Goal: Task Accomplishment & Management: Manage account settings

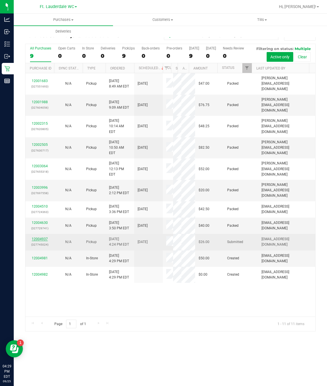
click at [37, 240] on link "12004937" at bounding box center [40, 239] width 16 height 4
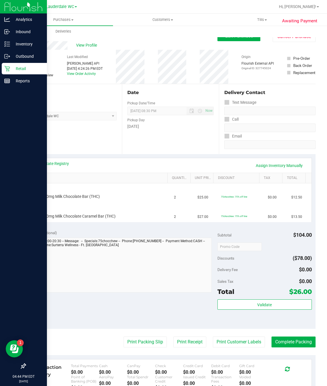
click at [7, 65] on div "Retail" at bounding box center [24, 68] width 45 height 11
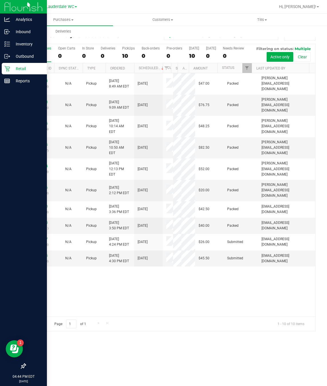
click at [6, 68] on icon at bounding box center [6, 68] width 5 height 5
click at [24, 363] on icon at bounding box center [23, 365] width 5 height 5
click at [21, 366] on input "checkbox" at bounding box center [21, 366] width 0 height 0
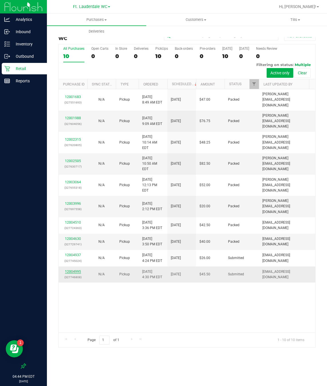
click at [70, 271] on link "12004995" at bounding box center [73, 271] width 16 height 4
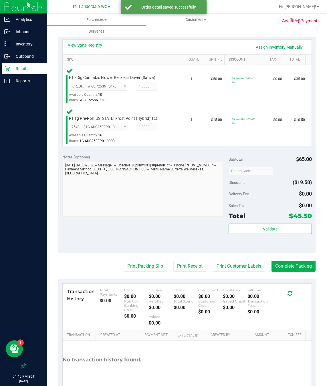
scroll to position [129, 0]
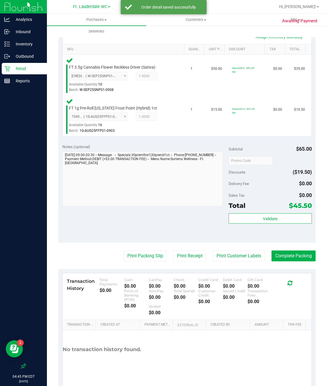
click at [254, 213] on div "Subtotal $65.00 Discounts ($19.50) Delivery Fee $0.00 Sales Tax $0.00 Total $45…" at bounding box center [269, 191] width 83 height 95
click at [253, 217] on button "Validate" at bounding box center [269, 218] width 83 height 10
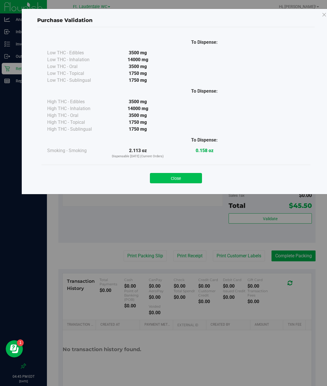
click at [197, 179] on button "Close" at bounding box center [176, 178] width 52 height 10
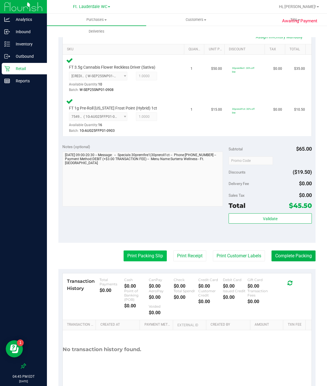
click at [138, 258] on button "Print Packing Slip" at bounding box center [144, 255] width 43 height 11
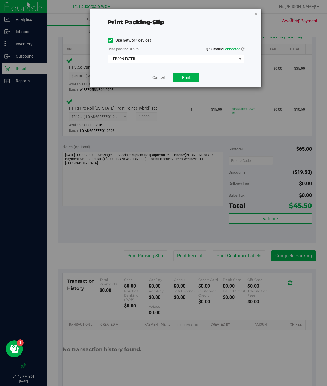
click at [191, 84] on div "Cancel Print" at bounding box center [175, 77] width 137 height 19
click at [191, 79] on button "Print" at bounding box center [186, 78] width 26 height 10
click at [161, 79] on link "Cancel" at bounding box center [158, 78] width 12 height 6
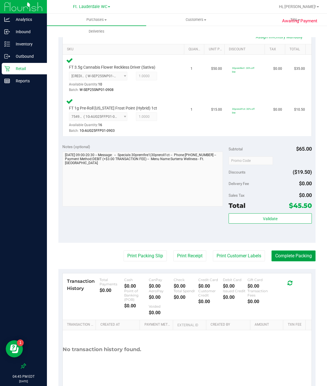
click at [297, 254] on button "Complete Packing" at bounding box center [293, 255] width 44 height 11
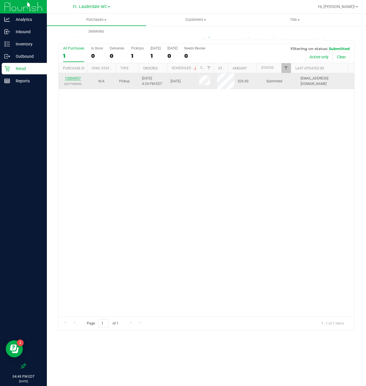
click at [75, 80] on link "12004937" at bounding box center [73, 78] width 16 height 4
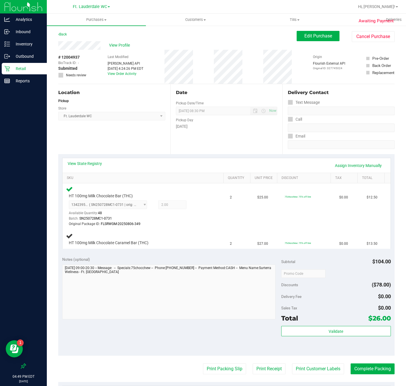
click at [29, 69] on p "Retail" at bounding box center [27, 68] width 34 height 7
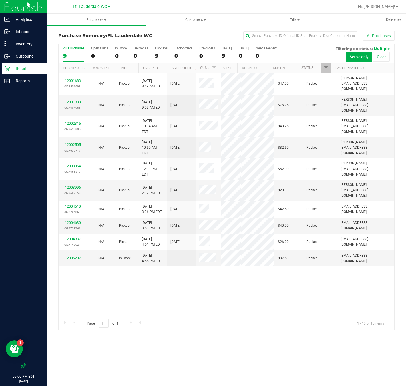
click at [35, 68] on p "Retail" at bounding box center [27, 68] width 34 height 7
click at [159, 51] on label "PickUps 9" at bounding box center [161, 54] width 13 height 16
click at [0, 0] on input "PickUps 9" at bounding box center [0, 0] width 0 height 0
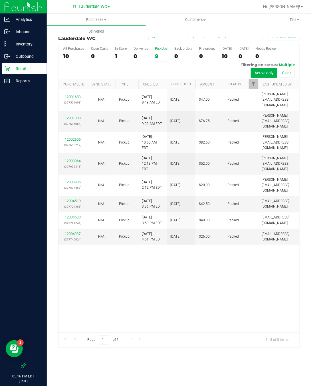
click at [165, 56] on div "9" at bounding box center [161, 56] width 13 height 7
click at [0, 0] on input "PickUps 9" at bounding box center [0, 0] width 0 height 0
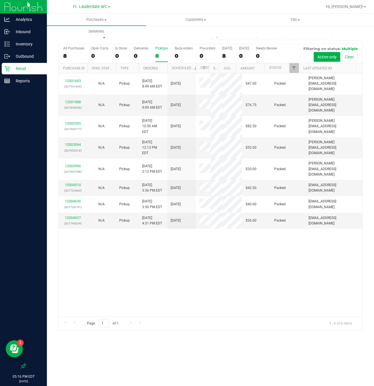
click at [26, 67] on p "Retail" at bounding box center [27, 68] width 34 height 7
click at [161, 57] on div "8" at bounding box center [161, 56] width 13 height 7
click at [0, 0] on input "PickUps 8" at bounding box center [0, 0] width 0 height 0
click at [157, 55] on div "8" at bounding box center [161, 56] width 13 height 7
click at [0, 0] on input "PickUps 8" at bounding box center [0, 0] width 0 height 0
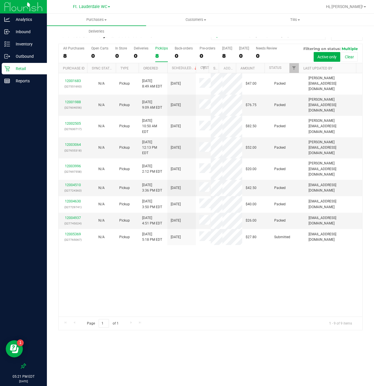
click at [161, 53] on div "8" at bounding box center [161, 56] width 13 height 7
click at [0, 0] on input "PickUps 8" at bounding box center [0, 0] width 0 height 0
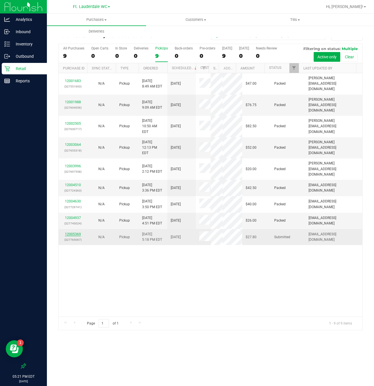
click at [79, 236] on link "12005369" at bounding box center [73, 234] width 16 height 4
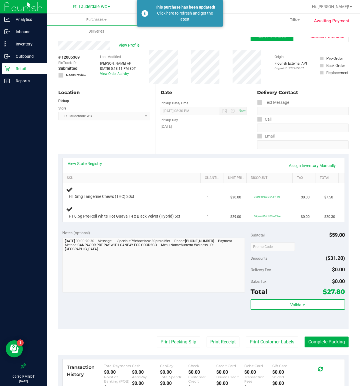
click at [22, 71] on p "Retail" at bounding box center [27, 68] width 34 height 7
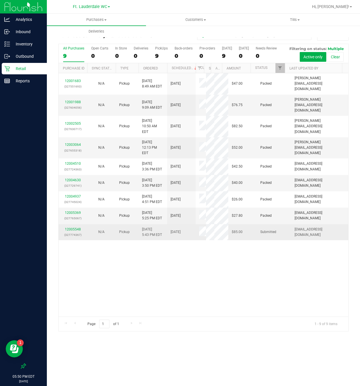
click at [81, 237] on div "12005548 (327774367)" at bounding box center [73, 232] width 22 height 11
click at [75, 231] on link "12005548" at bounding box center [73, 229] width 16 height 4
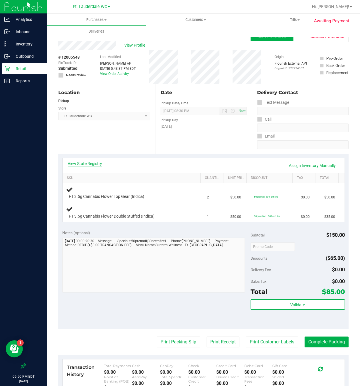
click at [81, 163] on link "View State Registry" at bounding box center [85, 164] width 34 height 6
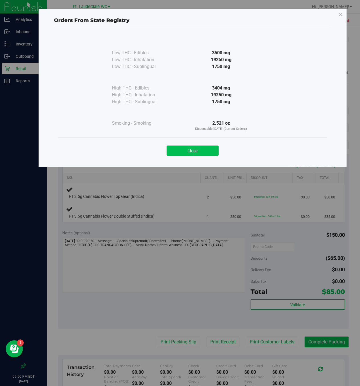
click at [203, 150] on button "Close" at bounding box center [193, 150] width 52 height 10
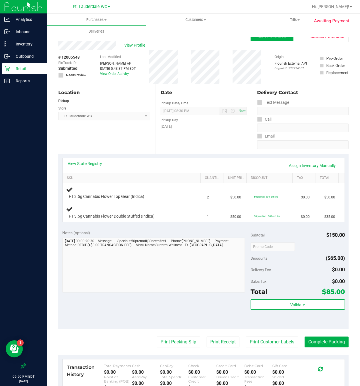
click at [137, 45] on span "View Profile" at bounding box center [135, 45] width 23 height 6
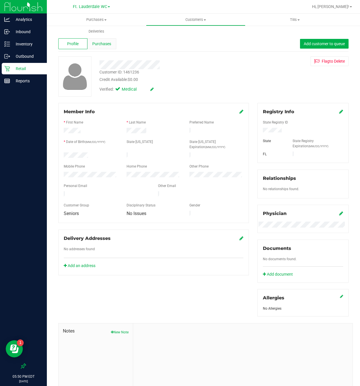
click at [102, 49] on div "Purchases" at bounding box center [101, 43] width 29 height 11
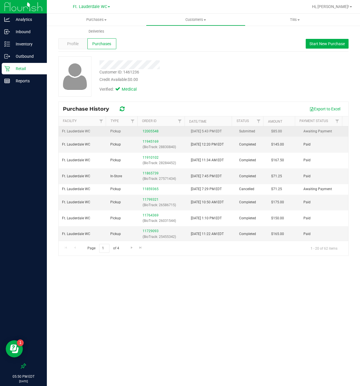
click at [145, 129] on div "12005548" at bounding box center [163, 131] width 41 height 5
click at [145, 133] on link "12005548" at bounding box center [151, 131] width 16 height 4
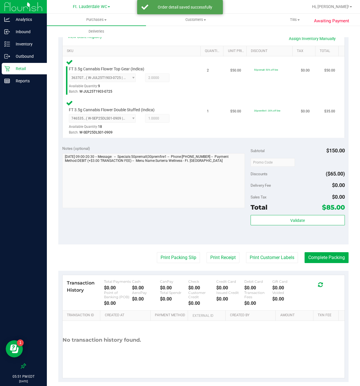
scroll to position [137, 0]
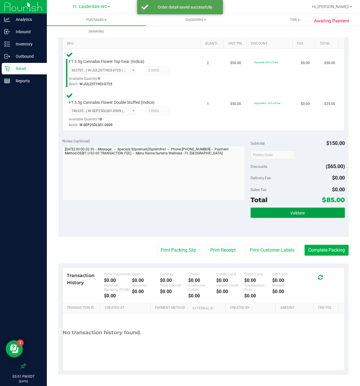
click at [268, 212] on button "Validate" at bounding box center [298, 212] width 94 height 10
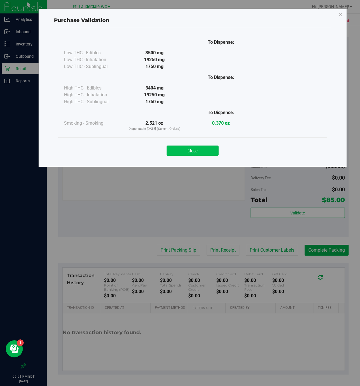
click at [197, 150] on button "Close" at bounding box center [193, 150] width 52 height 10
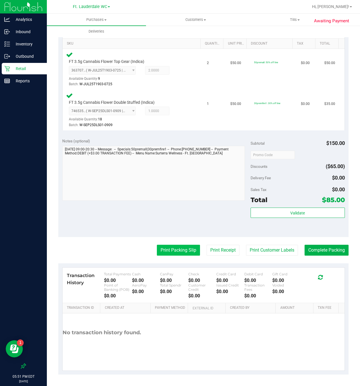
click at [180, 246] on button "Print Packing Slip" at bounding box center [178, 250] width 43 height 11
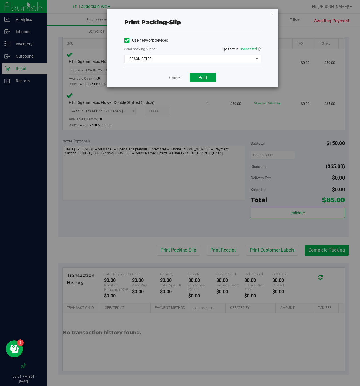
click at [203, 76] on span "Print" at bounding box center [203, 77] width 9 height 5
click at [177, 82] on div "Cancel Print" at bounding box center [192, 77] width 137 height 19
click at [177, 77] on link "Cancel" at bounding box center [175, 78] width 12 height 6
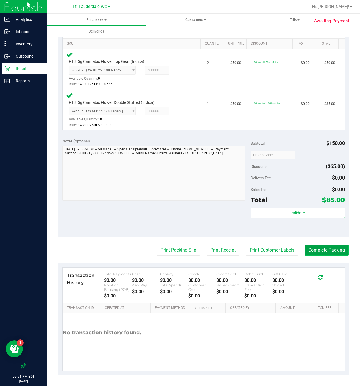
click at [321, 247] on button "Complete Packing" at bounding box center [327, 250] width 44 height 11
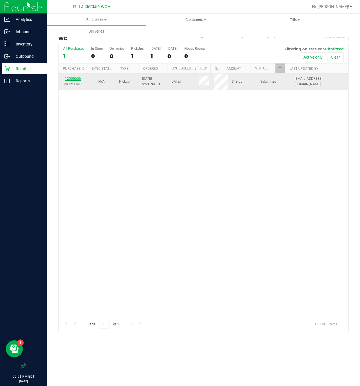
click at [73, 77] on link "12005606" at bounding box center [73, 79] width 16 height 4
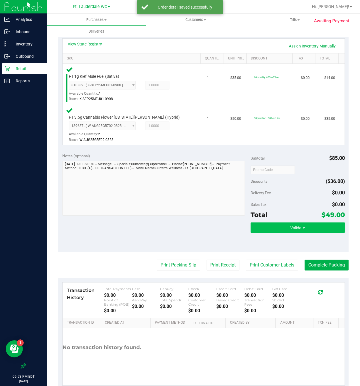
scroll to position [137, 0]
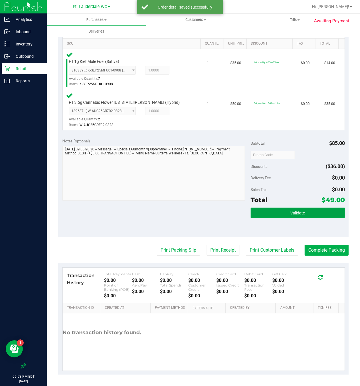
click at [271, 213] on button "Validate" at bounding box center [298, 212] width 94 height 10
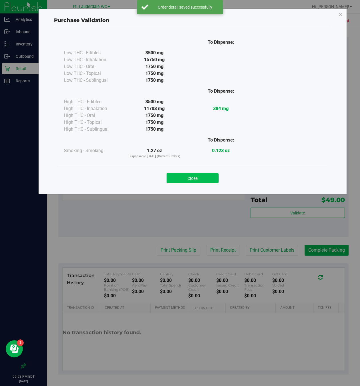
click at [189, 178] on button "Close" at bounding box center [193, 178] width 52 height 10
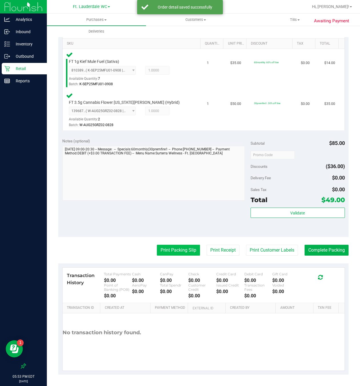
click at [175, 245] on button "Print Packing Slip" at bounding box center [178, 250] width 43 height 11
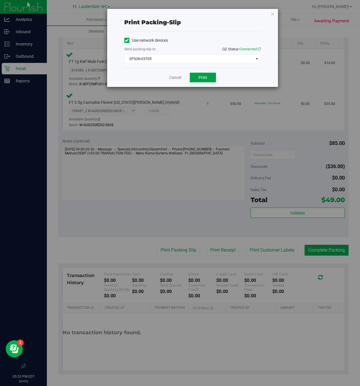
click at [197, 77] on button "Print" at bounding box center [203, 78] width 26 height 10
click at [174, 77] on link "Cancel" at bounding box center [175, 78] width 12 height 6
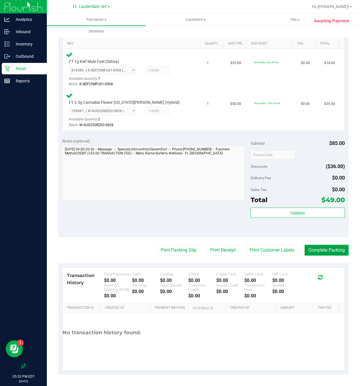
click at [316, 252] on button "Complete Packing" at bounding box center [327, 250] width 44 height 11
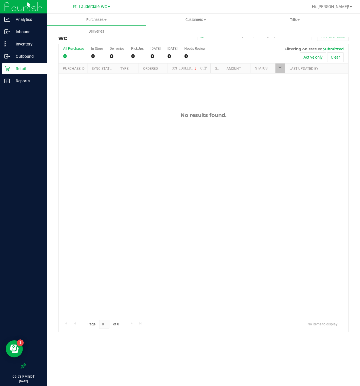
click at [28, 65] on p "Retail" at bounding box center [27, 68] width 34 height 7
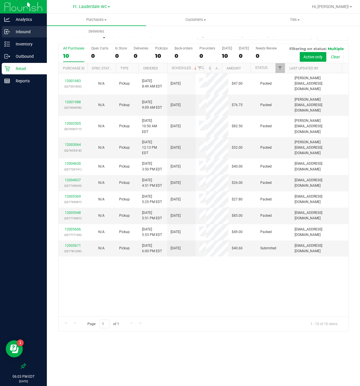
click at [33, 32] on p "Inbound" at bounding box center [27, 31] width 34 height 7
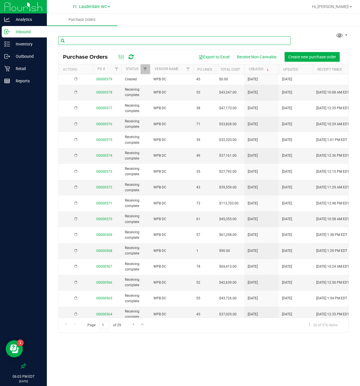
click at [107, 40] on input "text" at bounding box center [174, 40] width 232 height 9
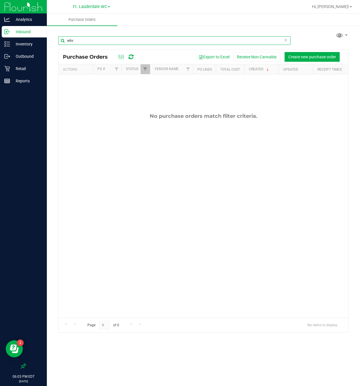
click at [111, 43] on input "wbv" at bounding box center [174, 40] width 232 height 9
type input "wbv"
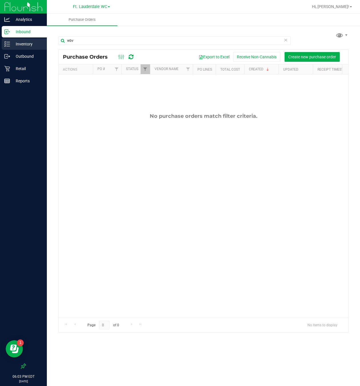
click at [28, 41] on p "Inventory" at bounding box center [27, 44] width 34 height 7
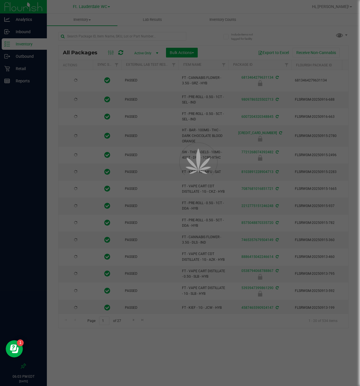
click at [108, 36] on div at bounding box center [180, 193] width 360 height 386
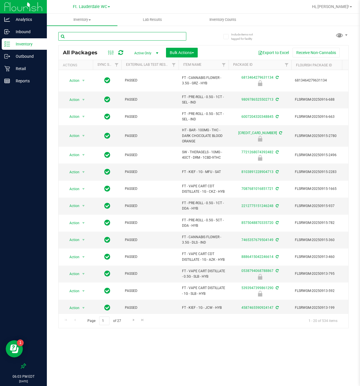
click at [108, 36] on input "text" at bounding box center [122, 36] width 128 height 9
type input "wbv"
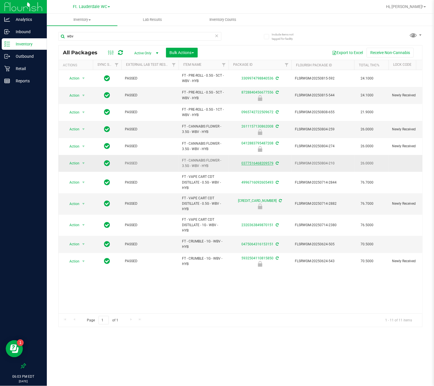
click at [260, 165] on link "0377516468209579" at bounding box center [257, 163] width 32 height 4
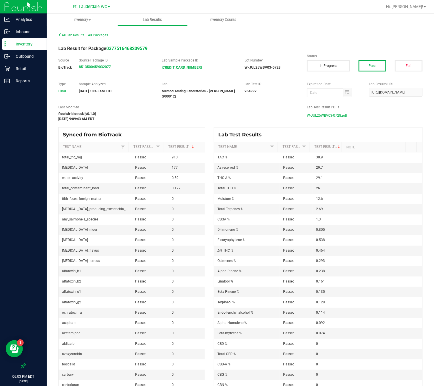
click at [326, 118] on span "W-JUL25WBV03-0728.pdf" at bounding box center [327, 115] width 40 height 9
click at [12, 71] on p "Retail" at bounding box center [27, 68] width 34 height 7
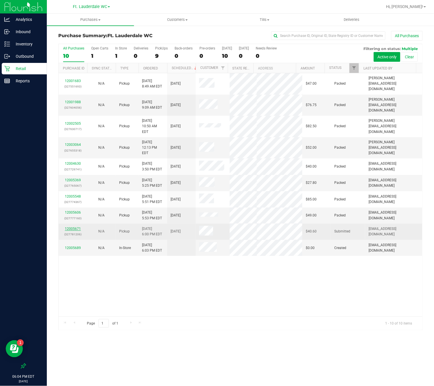
click at [70, 227] on link "12005671" at bounding box center [73, 229] width 16 height 4
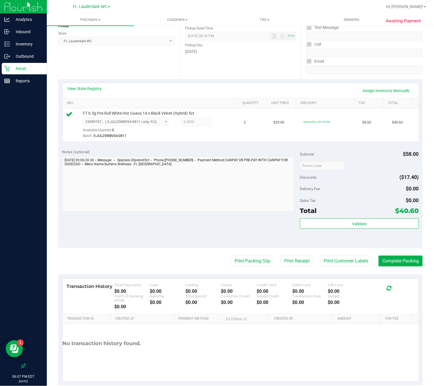
scroll to position [88, 0]
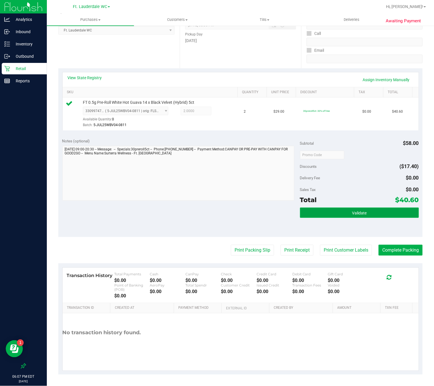
click at [326, 213] on button "Validate" at bounding box center [359, 212] width 119 height 10
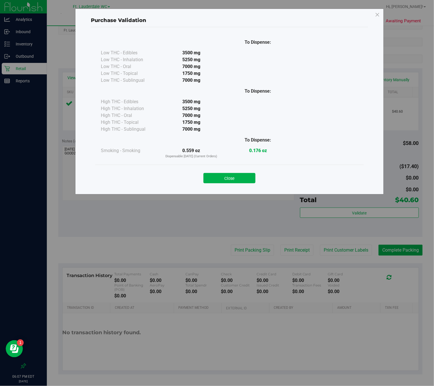
click at [248, 189] on div "To Dispense: Low THC - Edibles 3500 mg" at bounding box center [229, 108] width 277 height 162
click at [247, 181] on button "Close" at bounding box center [229, 178] width 52 height 10
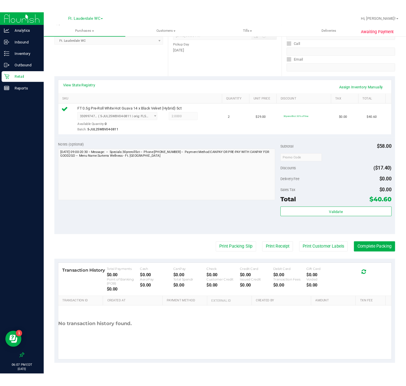
scroll to position [0, 0]
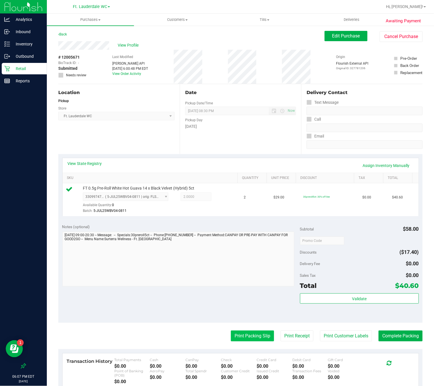
click at [241, 340] on button "Print Packing Slip" at bounding box center [252, 335] width 43 height 11
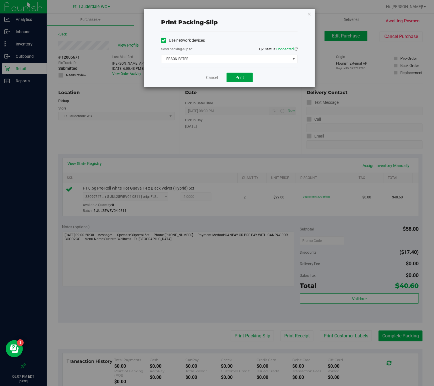
click at [249, 81] on button "Print" at bounding box center [240, 78] width 26 height 10
click at [214, 78] on link "Cancel" at bounding box center [212, 78] width 12 height 6
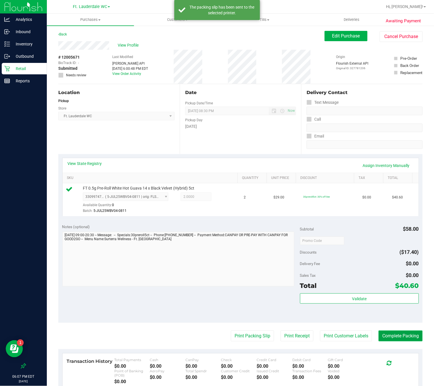
click at [326, 340] on button "Complete Packing" at bounding box center [401, 335] width 44 height 11
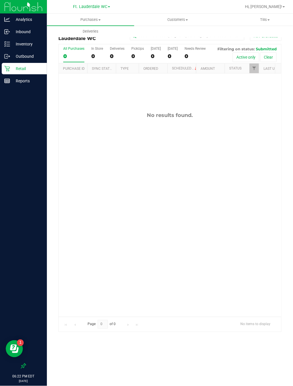
click at [29, 71] on p "Retail" at bounding box center [27, 68] width 34 height 7
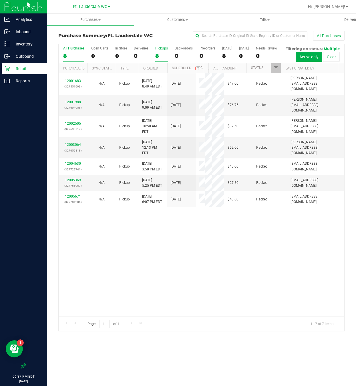
click at [155, 59] on div "8" at bounding box center [161, 56] width 13 height 7
click at [0, 0] on input "PickUps 8" at bounding box center [0, 0] width 0 height 0
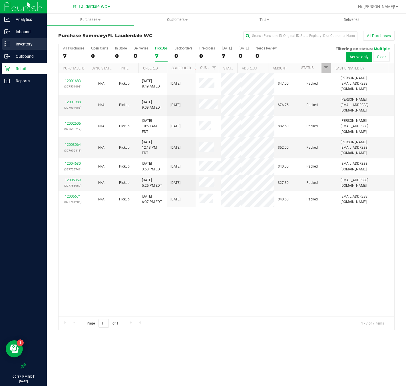
click at [21, 42] on p "Inventory" at bounding box center [27, 44] width 34 height 7
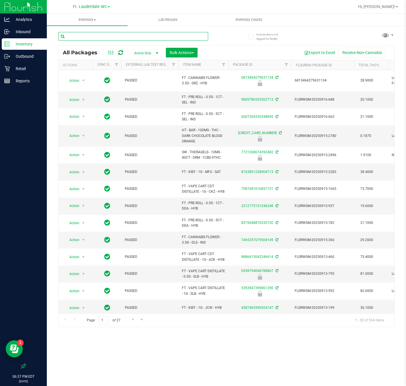
click at [126, 32] on input "text" at bounding box center [133, 36] width 150 height 9
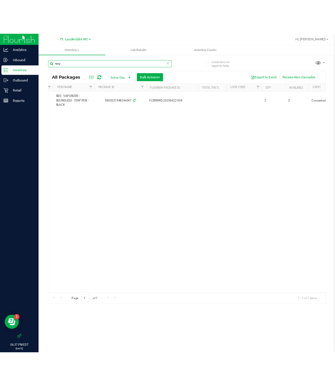
scroll to position [0, 121]
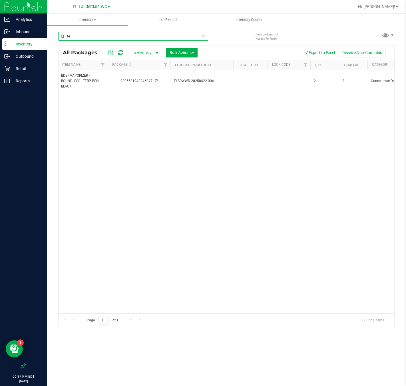
type input "t"
click at [113, 37] on input "silo" at bounding box center [133, 36] width 150 height 9
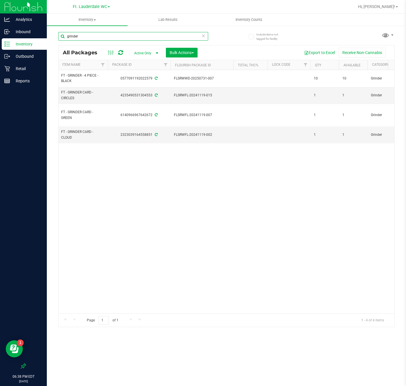
type input "grinder"
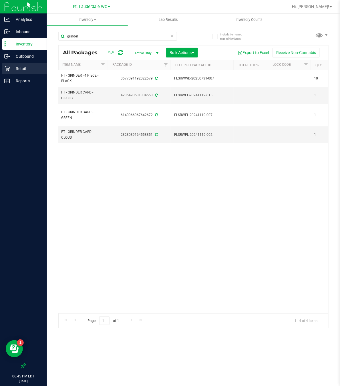
click at [19, 64] on div "Retail" at bounding box center [24, 68] width 45 height 11
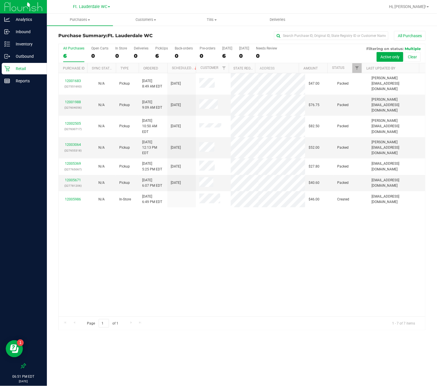
click at [23, 68] on p "Retail" at bounding box center [27, 68] width 34 height 7
click at [155, 55] on div "6" at bounding box center [161, 56] width 13 height 7
click at [0, 0] on input "PickUps 6" at bounding box center [0, 0] width 0 height 0
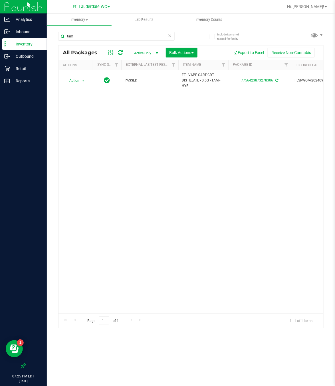
click at [34, 45] on p "Inventory" at bounding box center [27, 44] width 34 height 7
click at [22, 44] on p "Inventory" at bounding box center [27, 44] width 34 height 7
click at [97, 37] on input "tam" at bounding box center [116, 36] width 117 height 9
type input "peach mango"
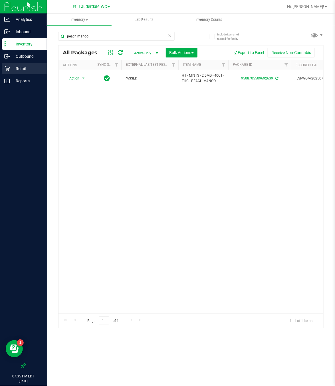
click at [31, 68] on p "Retail" at bounding box center [27, 68] width 34 height 7
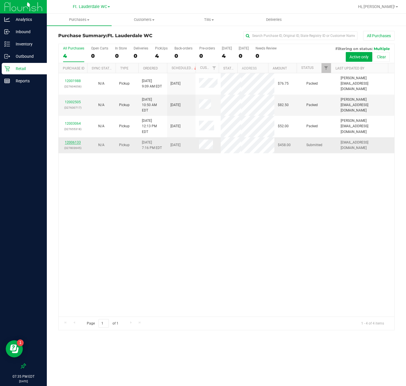
click at [71, 143] on link "12006133" at bounding box center [73, 142] width 16 height 4
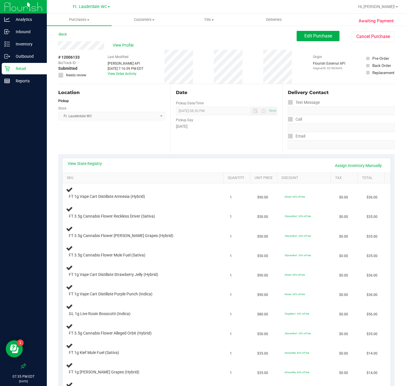
click at [87, 167] on div "View State Registry Assign Inventory Manually" at bounding box center [227, 166] width 318 height 10
click at [87, 164] on link "View State Registry" at bounding box center [85, 164] width 34 height 6
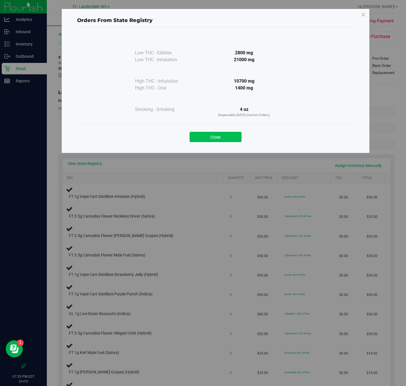
click at [209, 137] on button "Close" at bounding box center [216, 137] width 52 height 10
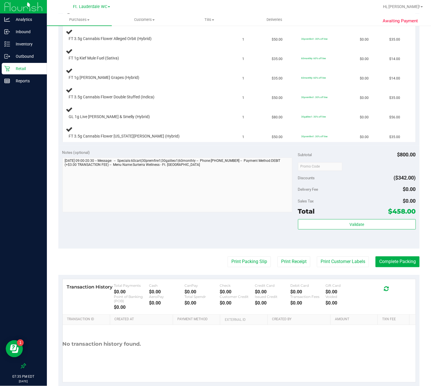
scroll to position [309, 0]
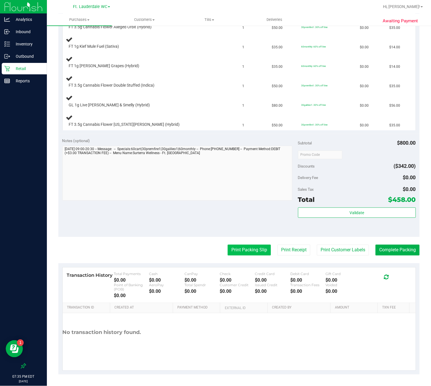
click at [237, 250] on button "Print Packing Slip" at bounding box center [248, 250] width 43 height 11
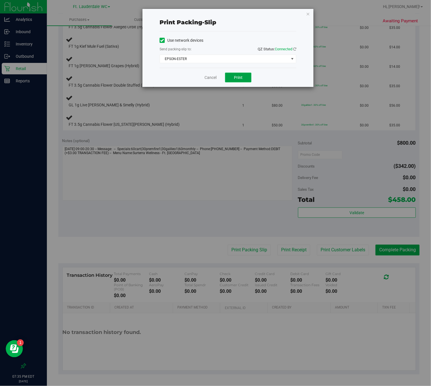
click at [243, 80] on button "Print" at bounding box center [238, 78] width 26 height 10
click at [212, 80] on link "Cancel" at bounding box center [210, 78] width 12 height 6
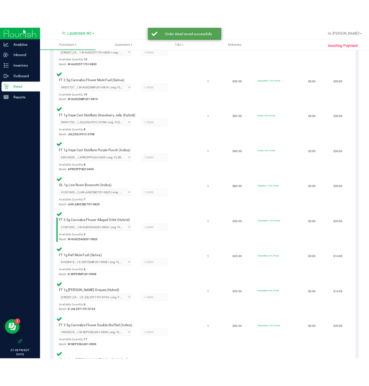
scroll to position [489, 0]
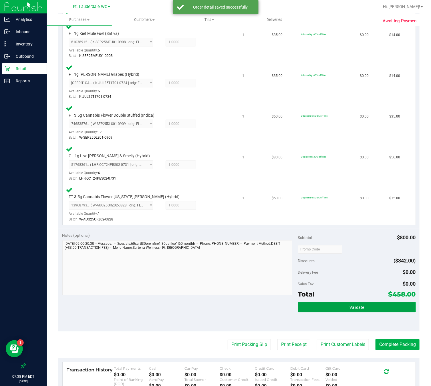
click at [335, 302] on button "Validate" at bounding box center [357, 307] width 118 height 10
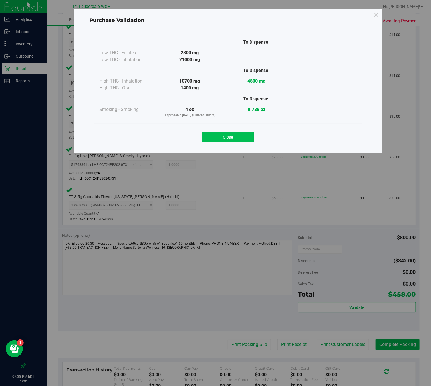
click at [245, 135] on button "Close" at bounding box center [228, 137] width 52 height 10
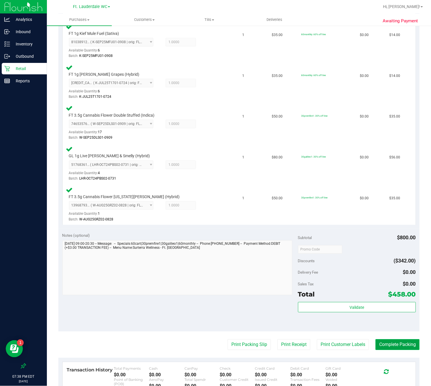
click at [335, 339] on button "Complete Packing" at bounding box center [397, 344] width 44 height 11
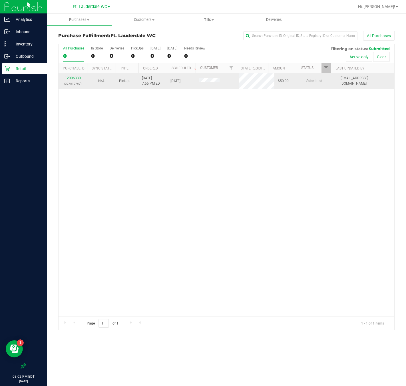
click at [75, 80] on link "12006330" at bounding box center [73, 78] width 16 height 4
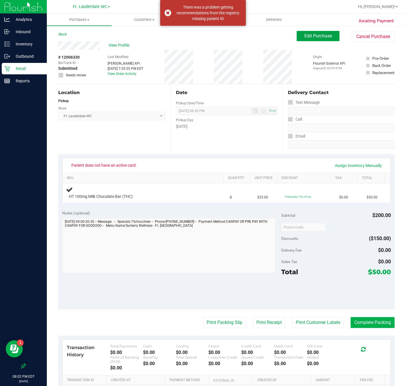
click at [300, 41] on button "Edit Purchase" at bounding box center [318, 36] width 43 height 10
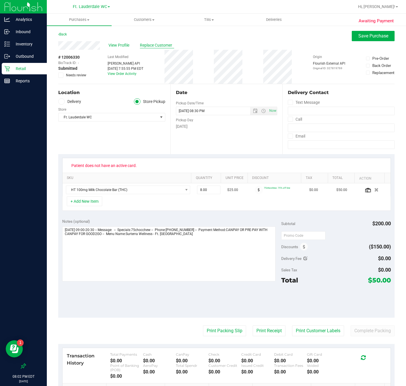
click at [158, 46] on span "Replace Customer" at bounding box center [157, 45] width 34 height 6
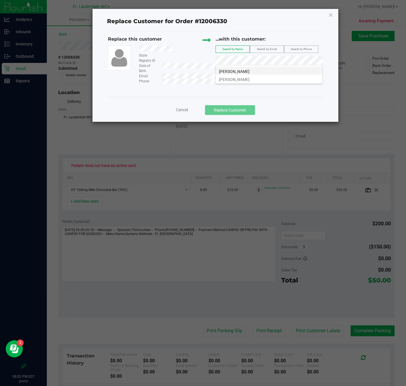
click at [282, 70] on li "[PERSON_NAME]" at bounding box center [269, 71] width 107 height 8
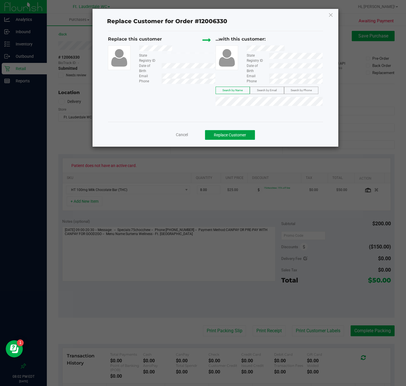
click at [243, 138] on button "Replace Customer" at bounding box center [230, 135] width 50 height 10
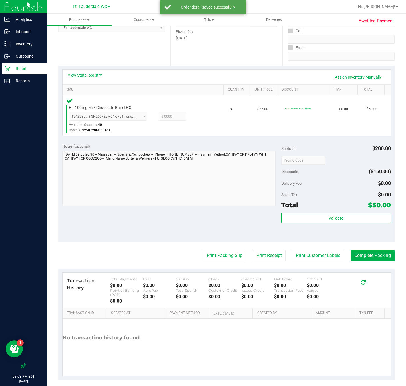
scroll to position [95, 0]
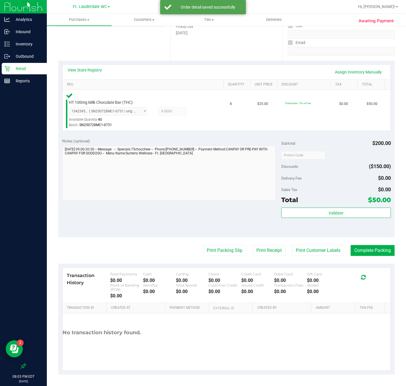
click at [319, 217] on div "Validate" at bounding box center [336, 220] width 110 height 26
click at [321, 213] on button "Validate" at bounding box center [336, 212] width 110 height 10
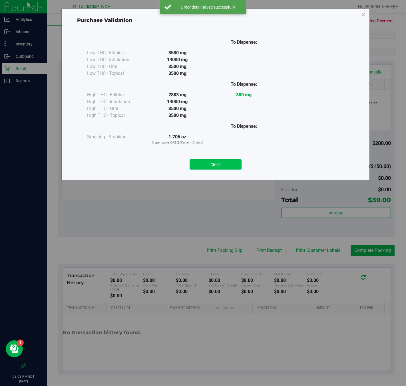
click at [223, 166] on button "Close" at bounding box center [216, 164] width 52 height 10
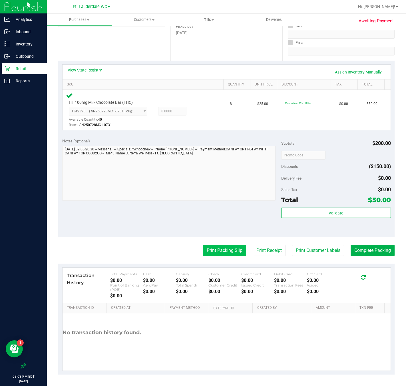
click at [213, 252] on button "Print Packing Slip" at bounding box center [224, 250] width 43 height 11
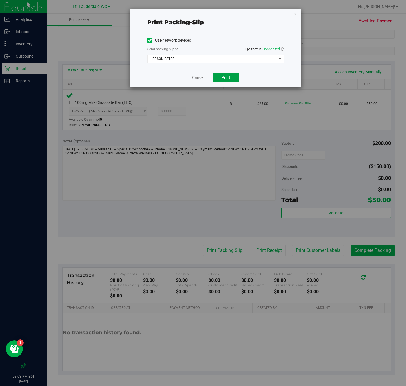
click at [232, 82] on button "Print" at bounding box center [226, 78] width 26 height 10
click at [201, 80] on link "Cancel" at bounding box center [198, 78] width 12 height 6
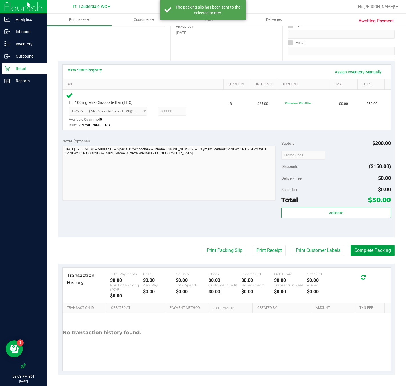
click at [335, 247] on button "Complete Packing" at bounding box center [373, 250] width 44 height 11
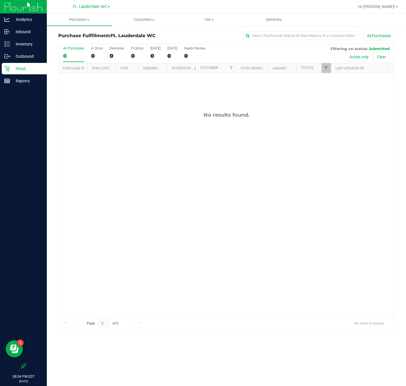
click at [32, 69] on p "Retail" at bounding box center [27, 68] width 34 height 7
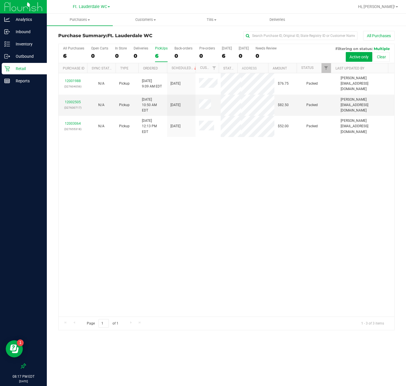
click at [159, 57] on div "6" at bounding box center [161, 56] width 13 height 7
click at [0, 0] on input "PickUps 6" at bounding box center [0, 0] width 0 height 0
click at [156, 59] on div "3" at bounding box center [161, 56] width 13 height 7
click at [0, 0] on input "PickUps 3" at bounding box center [0, 0] width 0 height 0
